Goal: Task Accomplishment & Management: Complete application form

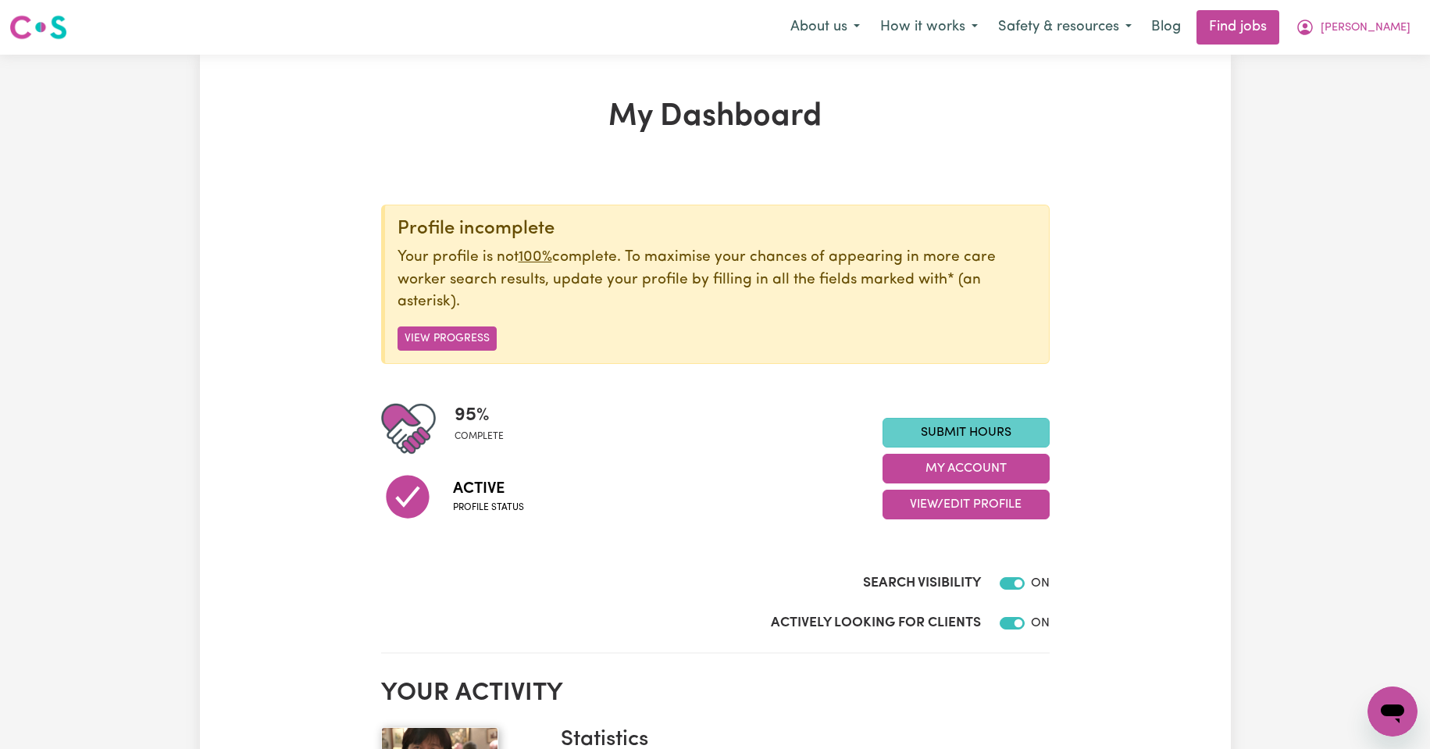
click at [946, 430] on link "Submit Hours" at bounding box center [965, 433] width 167 height 30
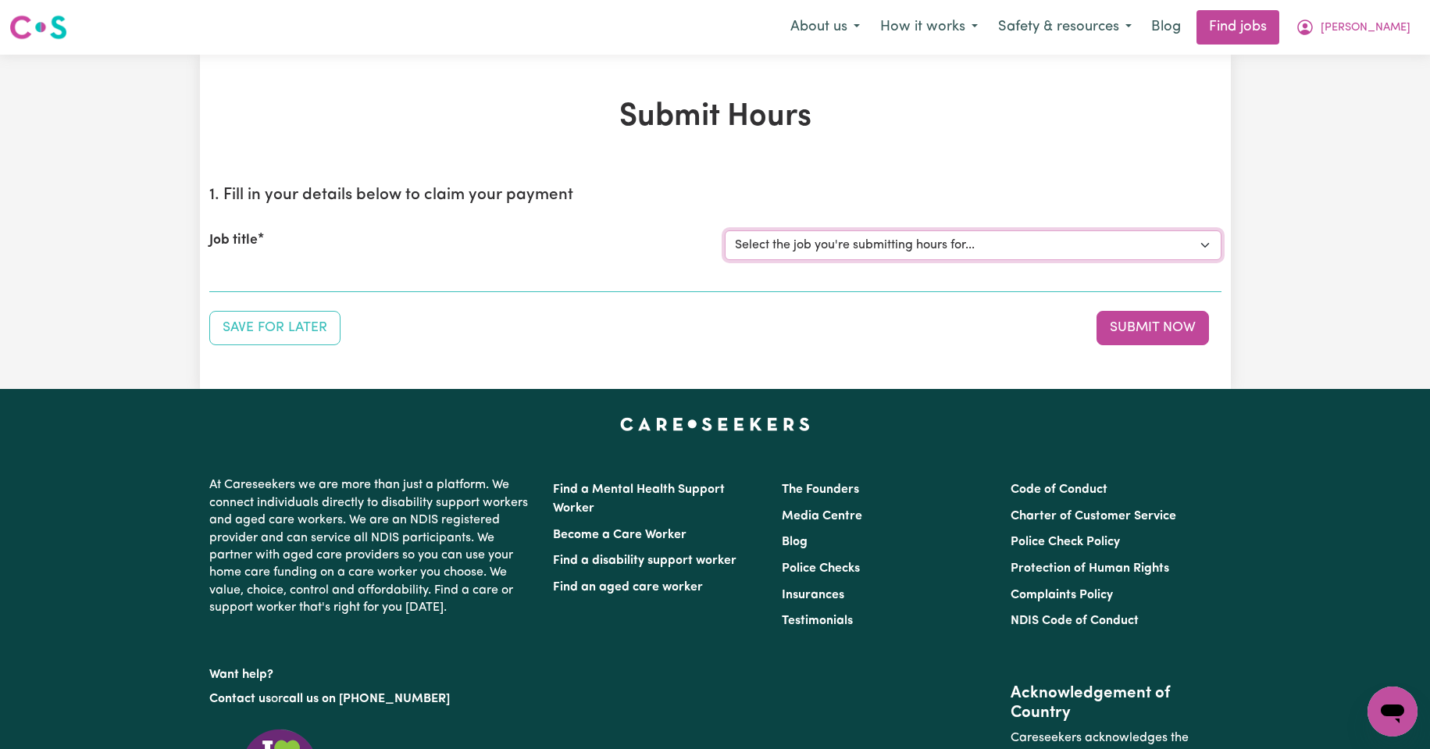
click at [1206, 244] on select "Select the job you're submitting hours for... [Kishore Hands Of Care] Support W…" at bounding box center [973, 245] width 497 height 30
select select "13898"
click at [725, 230] on select "Select the job you're submitting hours for... [Kishore Hands Of Care] Support W…" at bounding box center [973, 245] width 497 height 30
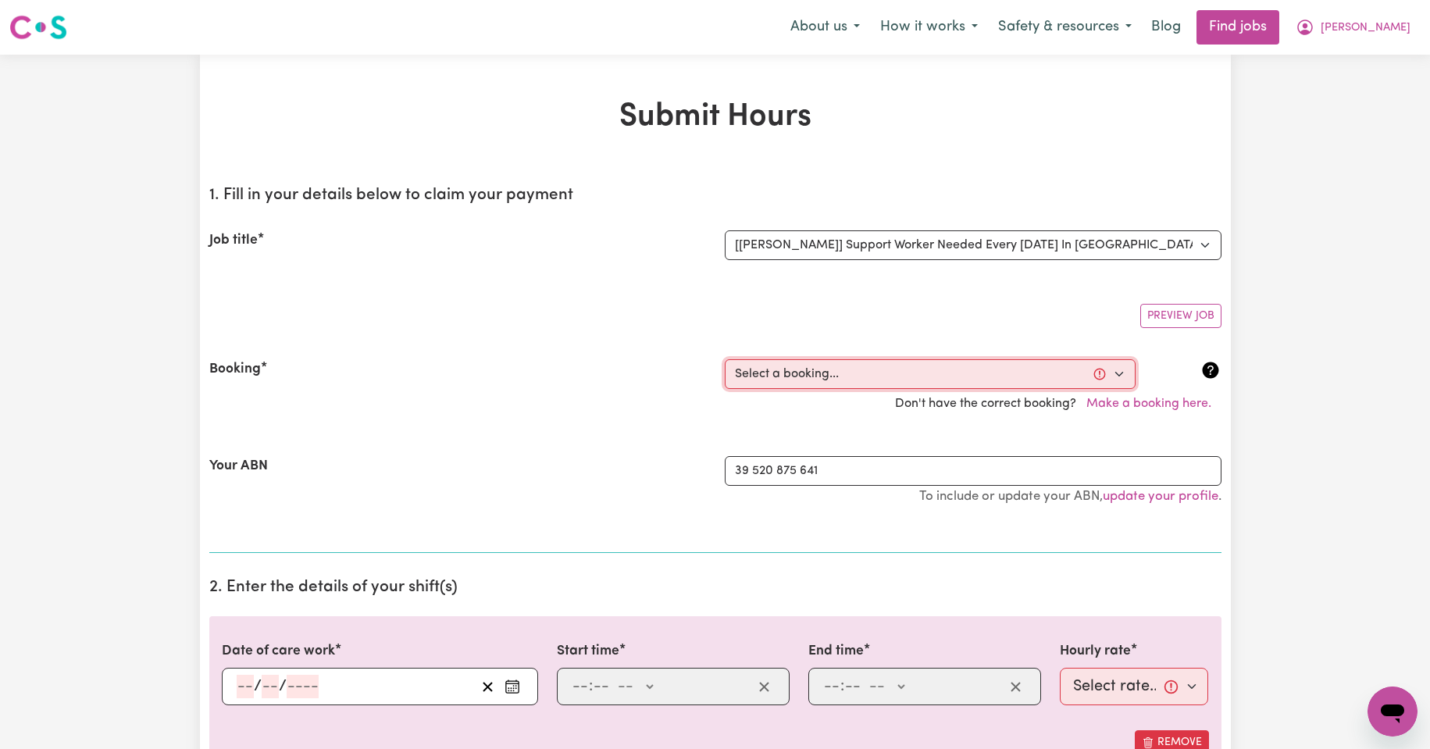
click at [1121, 374] on select "Select a booking... [DATE] 11:30am to 02:00pm (RECURRING) [DATE] 11:30am to 02:…" at bounding box center [930, 374] width 411 height 30
select select "355664"
click at [725, 359] on select "Select a booking... [DATE] 11:30am to 02:00pm (RECURRING) [DATE] 11:30am to 02:…" at bounding box center [930, 374] width 411 height 30
type input "[DATE]"
type input "14"
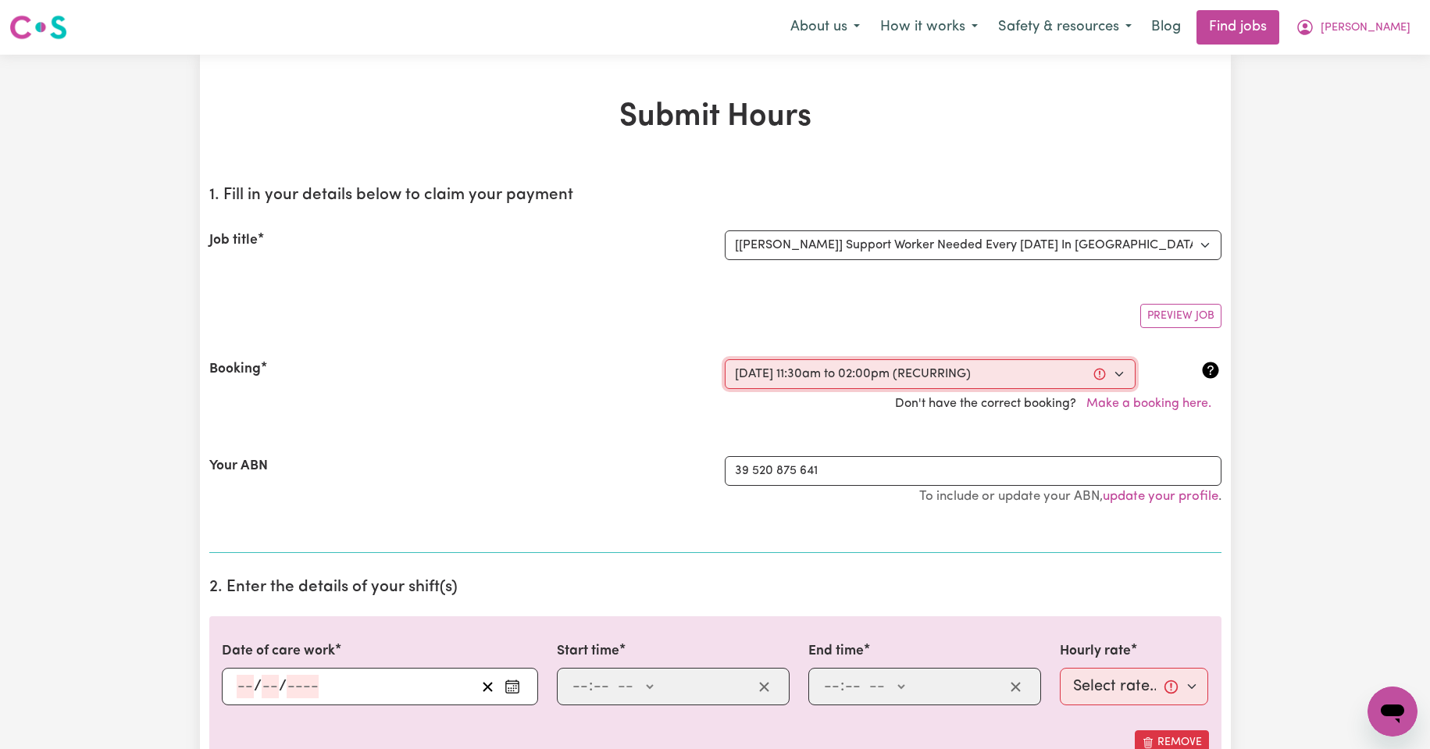
type input "10"
type input "2025"
type input "11:30"
type input "11"
type input "30"
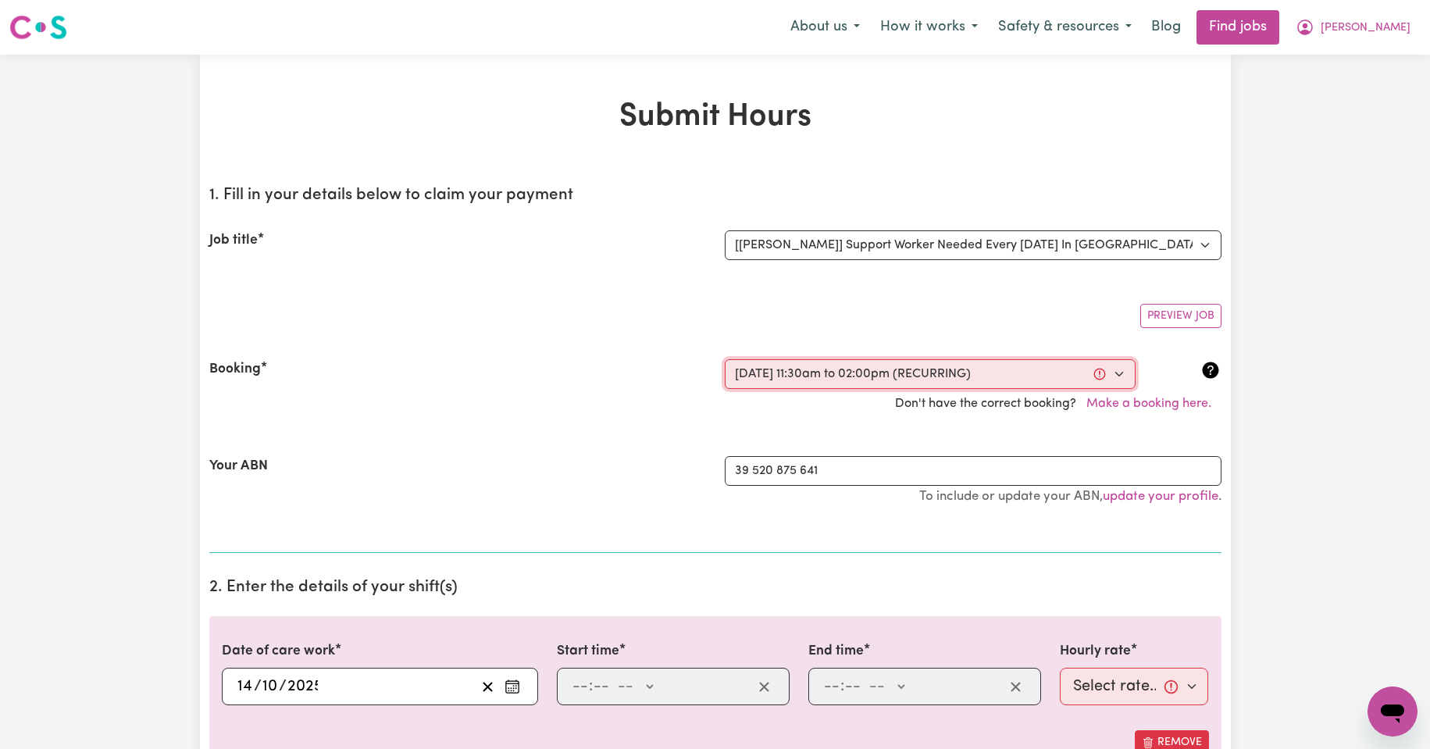
select select "am"
type input "14:00"
type input "2"
type input "0"
select select "pm"
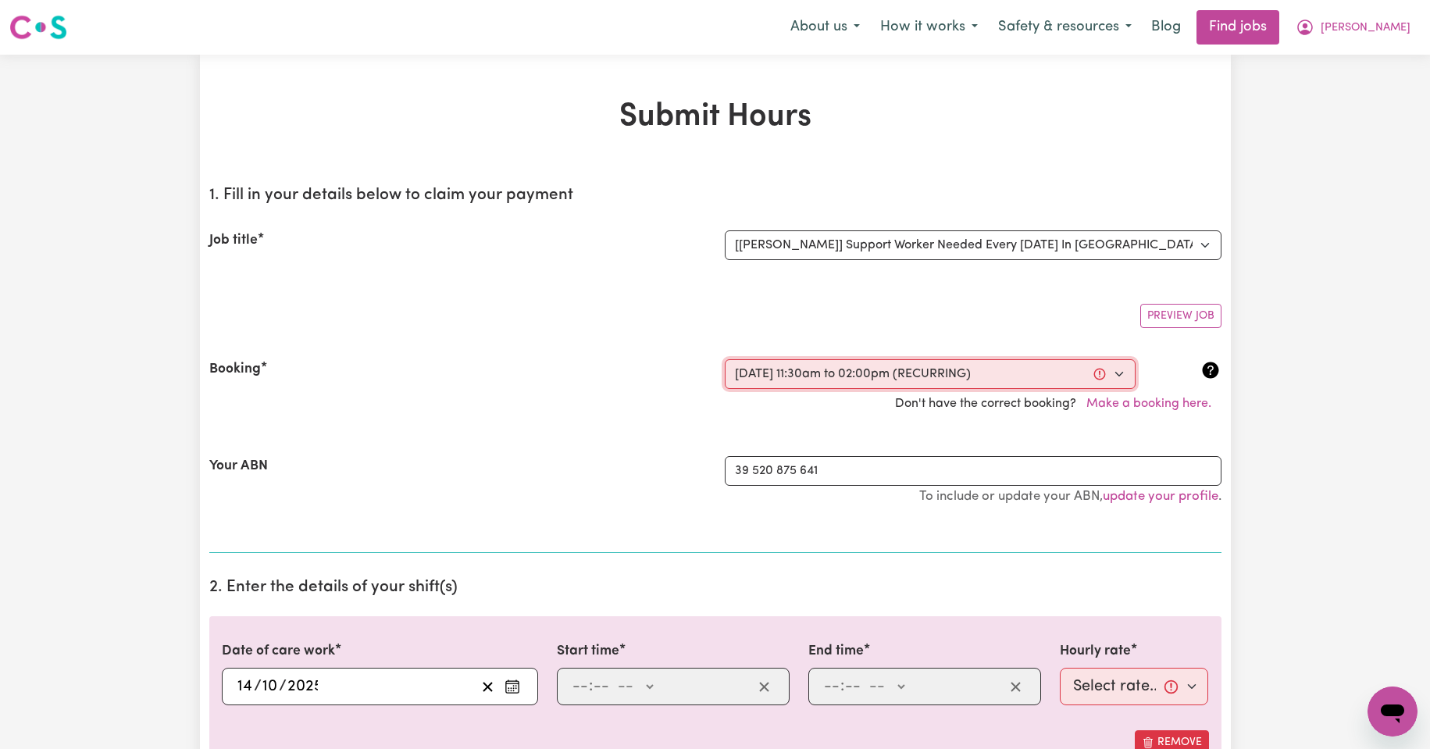
select select "44-Weekday"
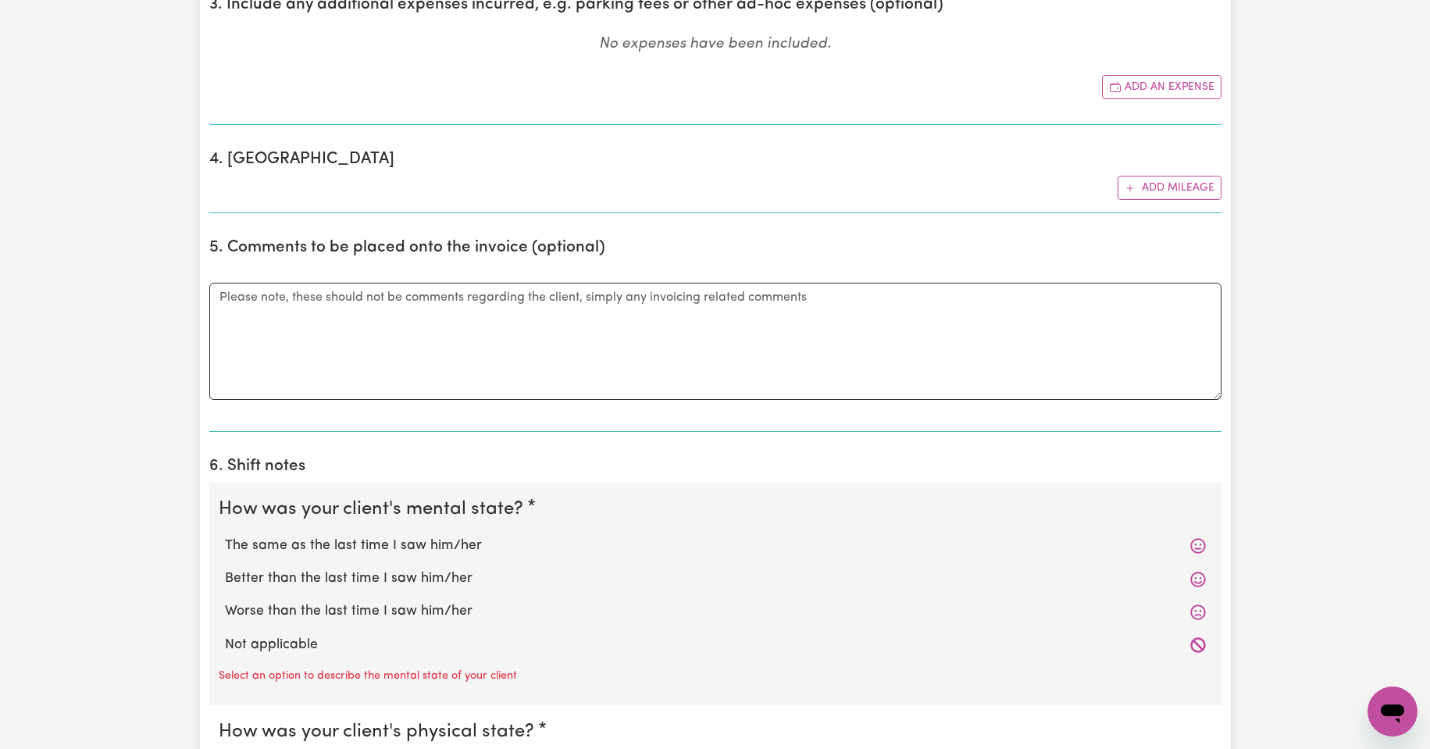
scroll to position [911, 0]
click at [376, 549] on label "The same as the last time I saw him/her" at bounding box center [715, 545] width 981 height 20
click at [225, 535] on input "The same as the last time I saw him/her" at bounding box center [224, 534] width 1 height 1
radio input "true"
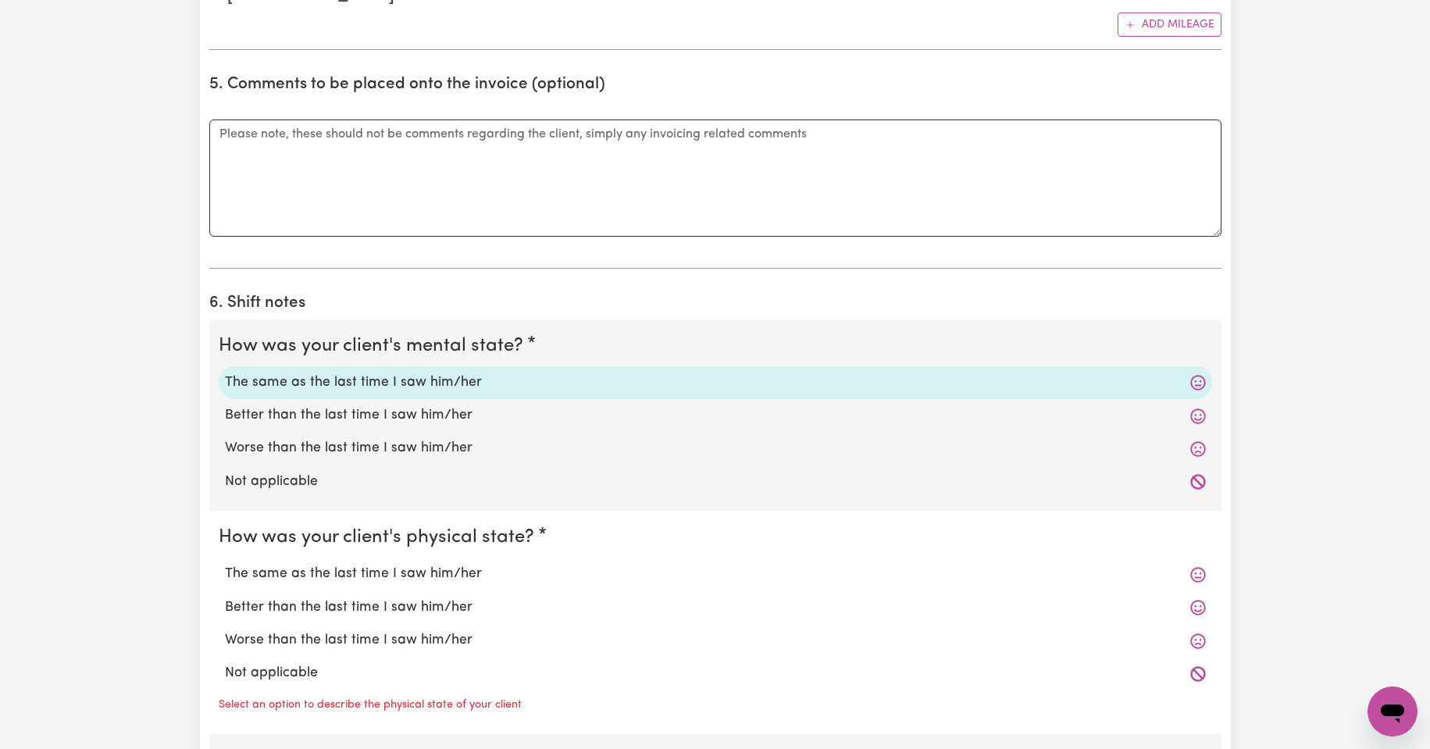
scroll to position [1093, 0]
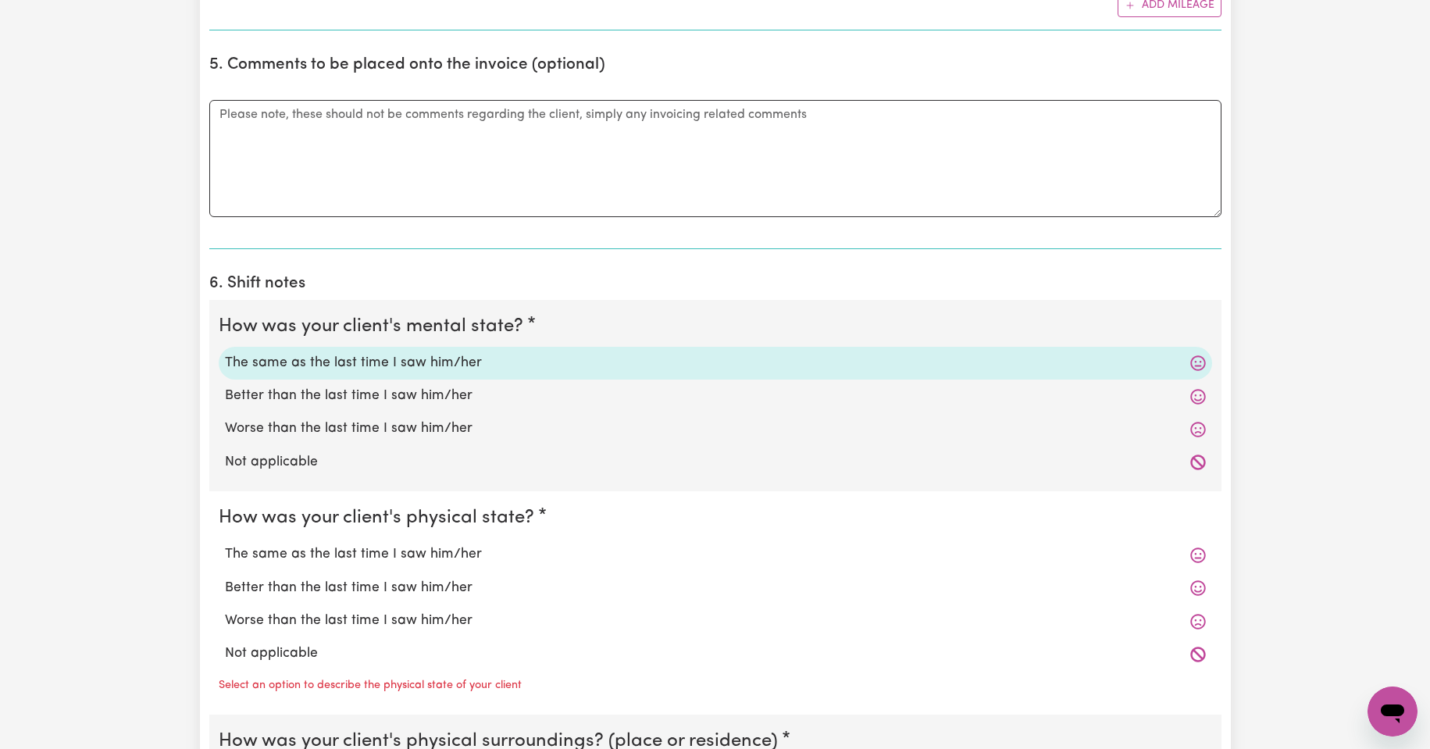
click at [379, 557] on label "The same as the last time I saw him/her" at bounding box center [715, 554] width 981 height 20
click at [225, 544] on input "The same as the last time I saw him/her" at bounding box center [224, 543] width 1 height 1
radio input "true"
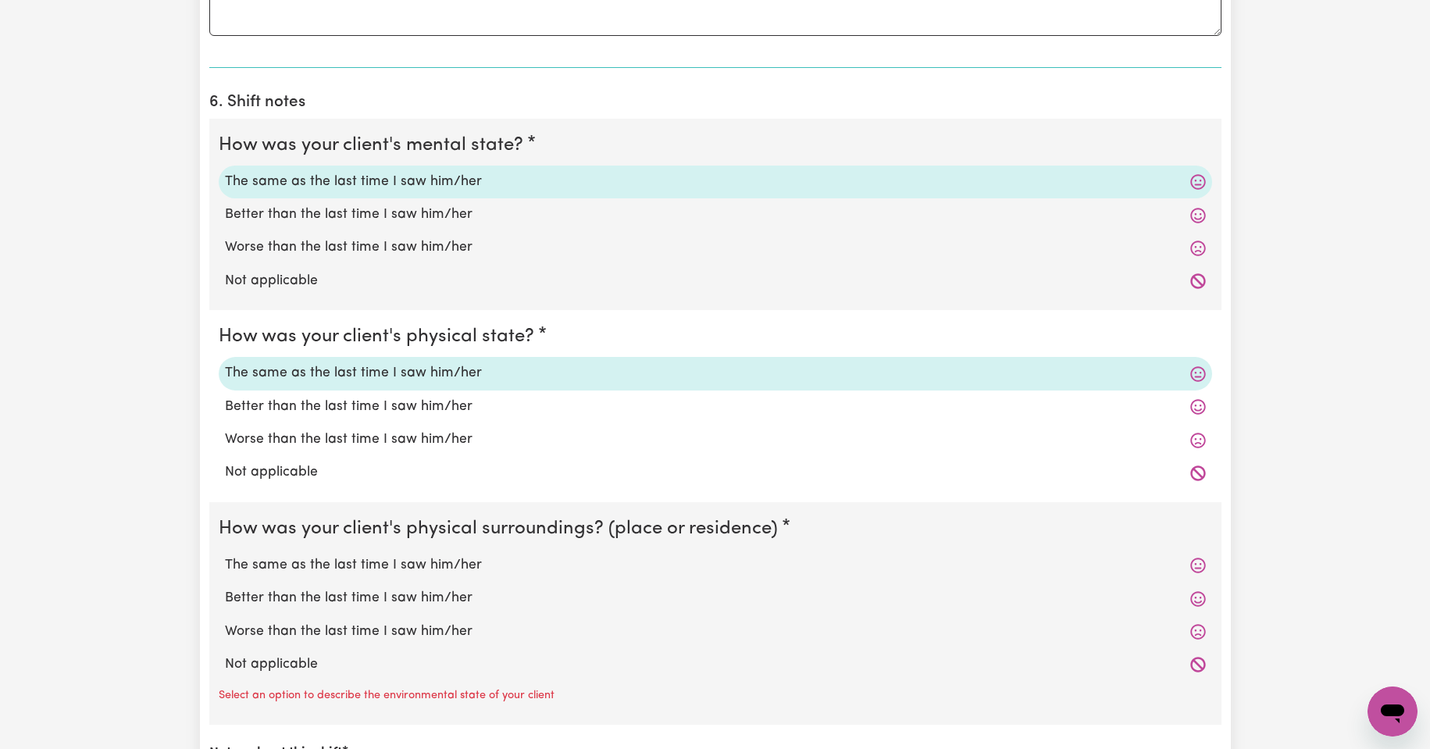
scroll to position [1275, 0]
drag, startPoint x: 362, startPoint y: 564, endPoint x: 376, endPoint y: 564, distance: 14.8
click at [361, 564] on label "The same as the last time I saw him/her" at bounding box center [715, 564] width 981 height 20
click at [225, 554] on input "The same as the last time I saw him/her" at bounding box center [224, 554] width 1 height 1
radio input "true"
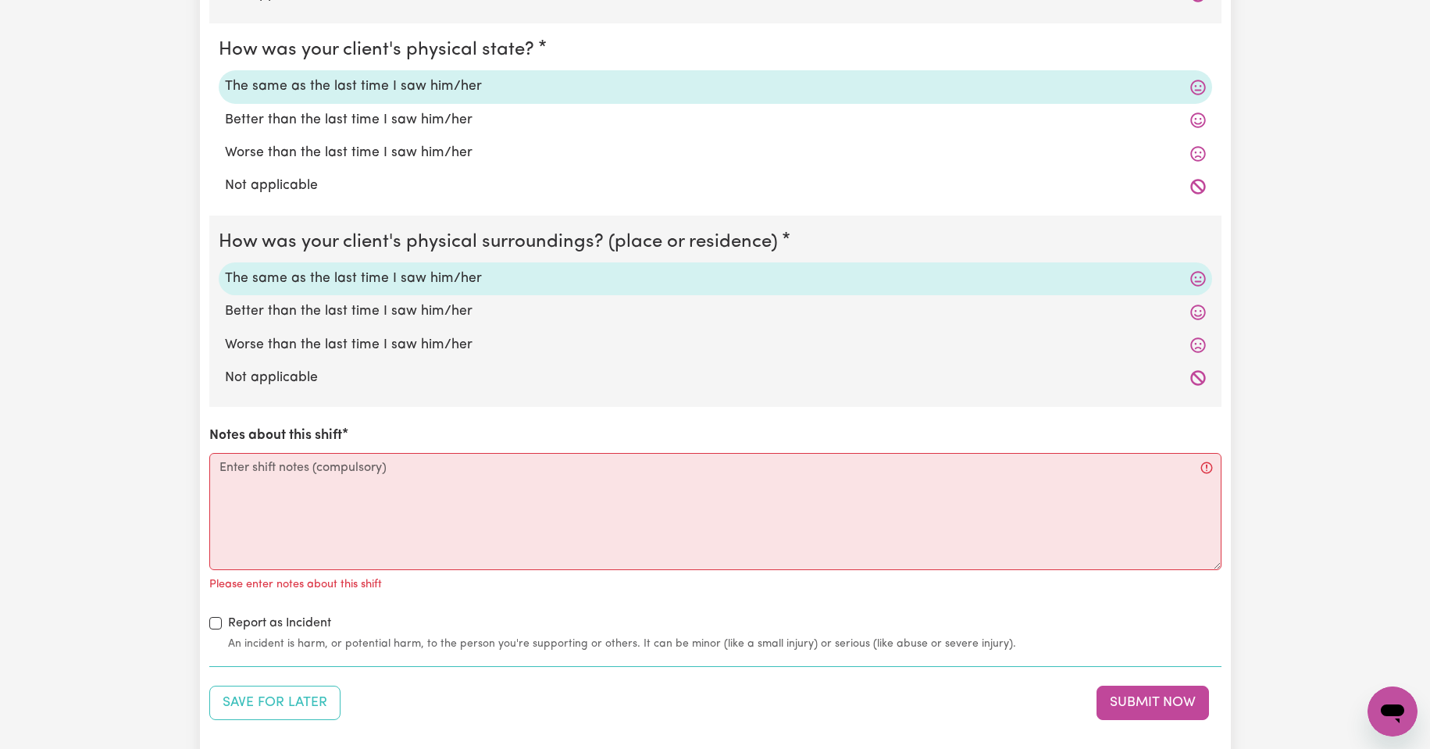
scroll to position [1562, 0]
click at [233, 465] on textarea "Notes about this shift" at bounding box center [715, 510] width 1012 height 117
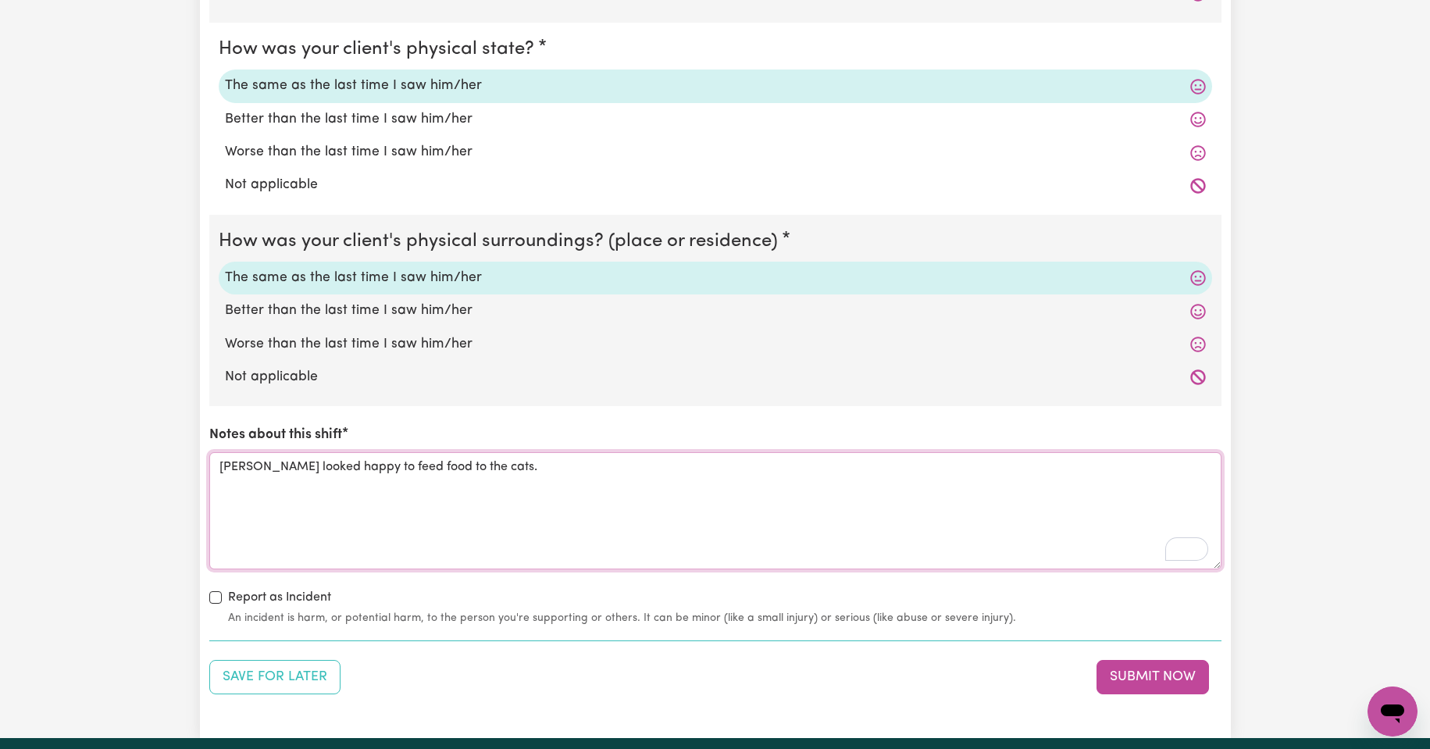
click at [524, 465] on textarea "[PERSON_NAME] looked happy to feed food to the cats." at bounding box center [715, 510] width 1012 height 117
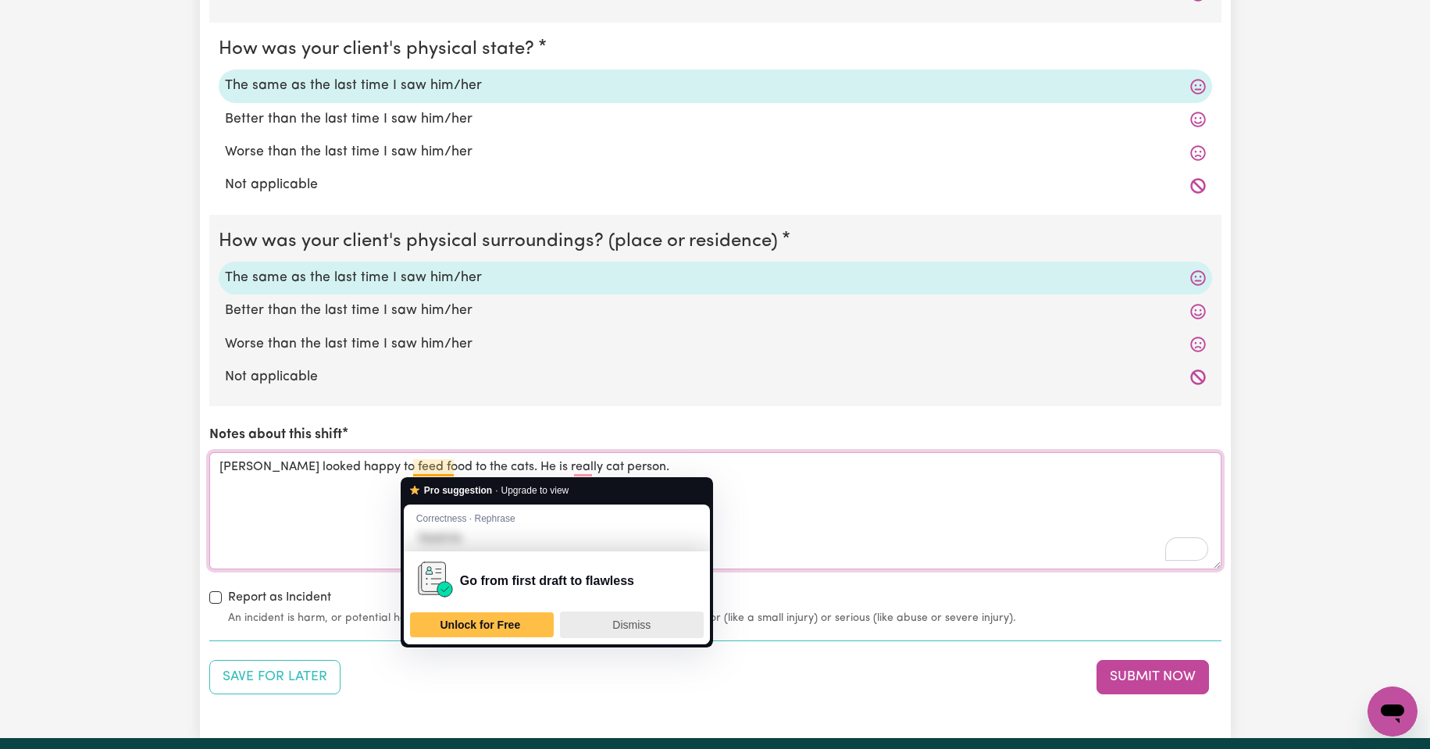
click at [645, 627] on span "Dismiss" at bounding box center [631, 624] width 38 height 12
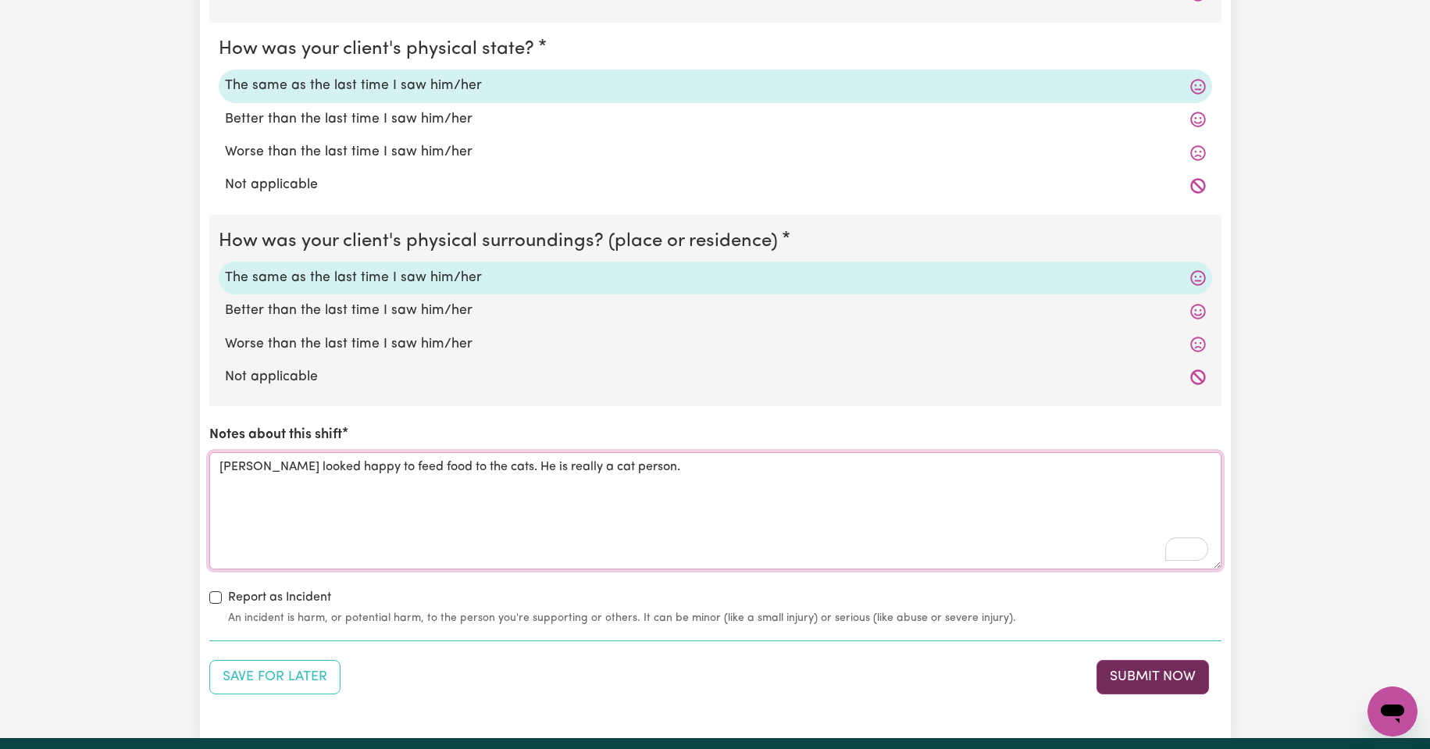
type textarea "[PERSON_NAME] looked happy to feed food to the cats. He is really a cat person."
click at [1159, 677] on button "Submit Now" at bounding box center [1152, 677] width 112 height 34
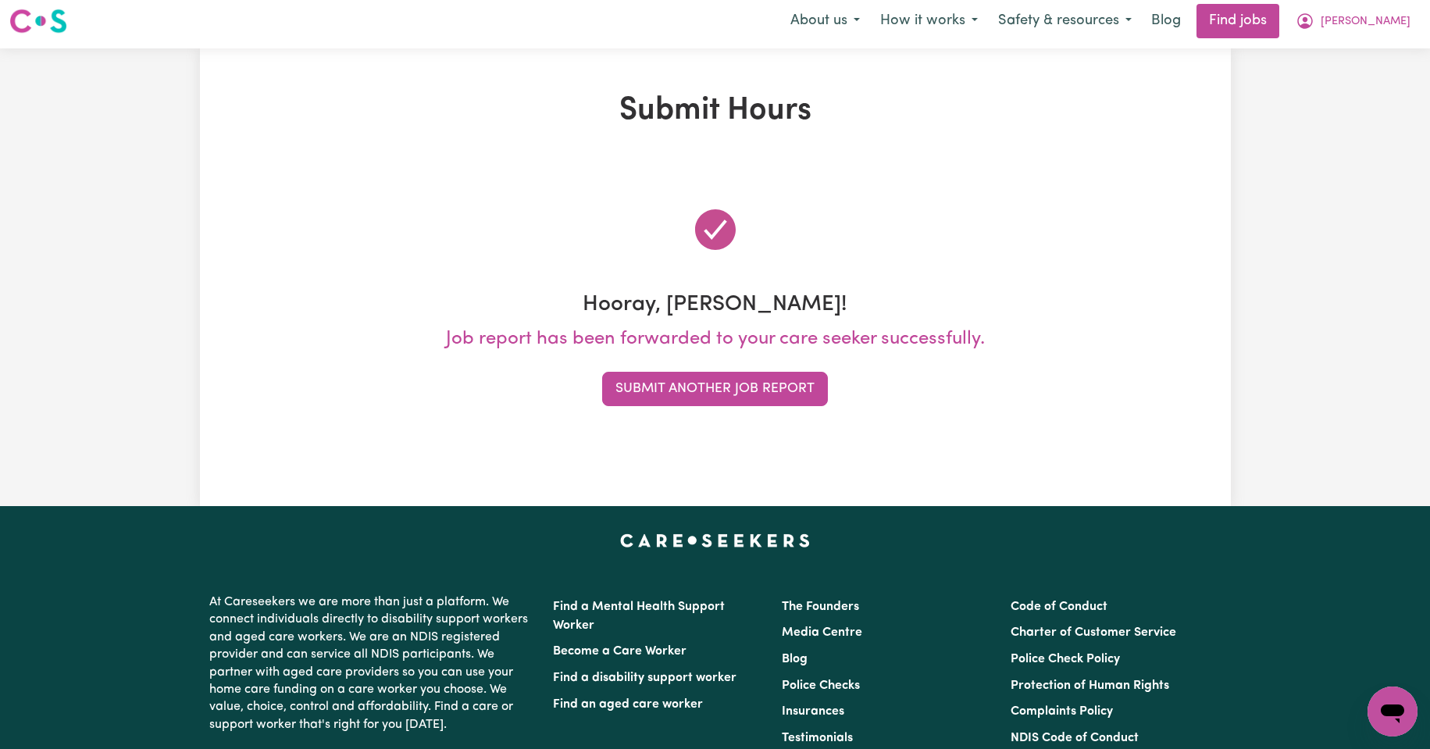
scroll to position [0, 0]
